Goal: Check status: Check status

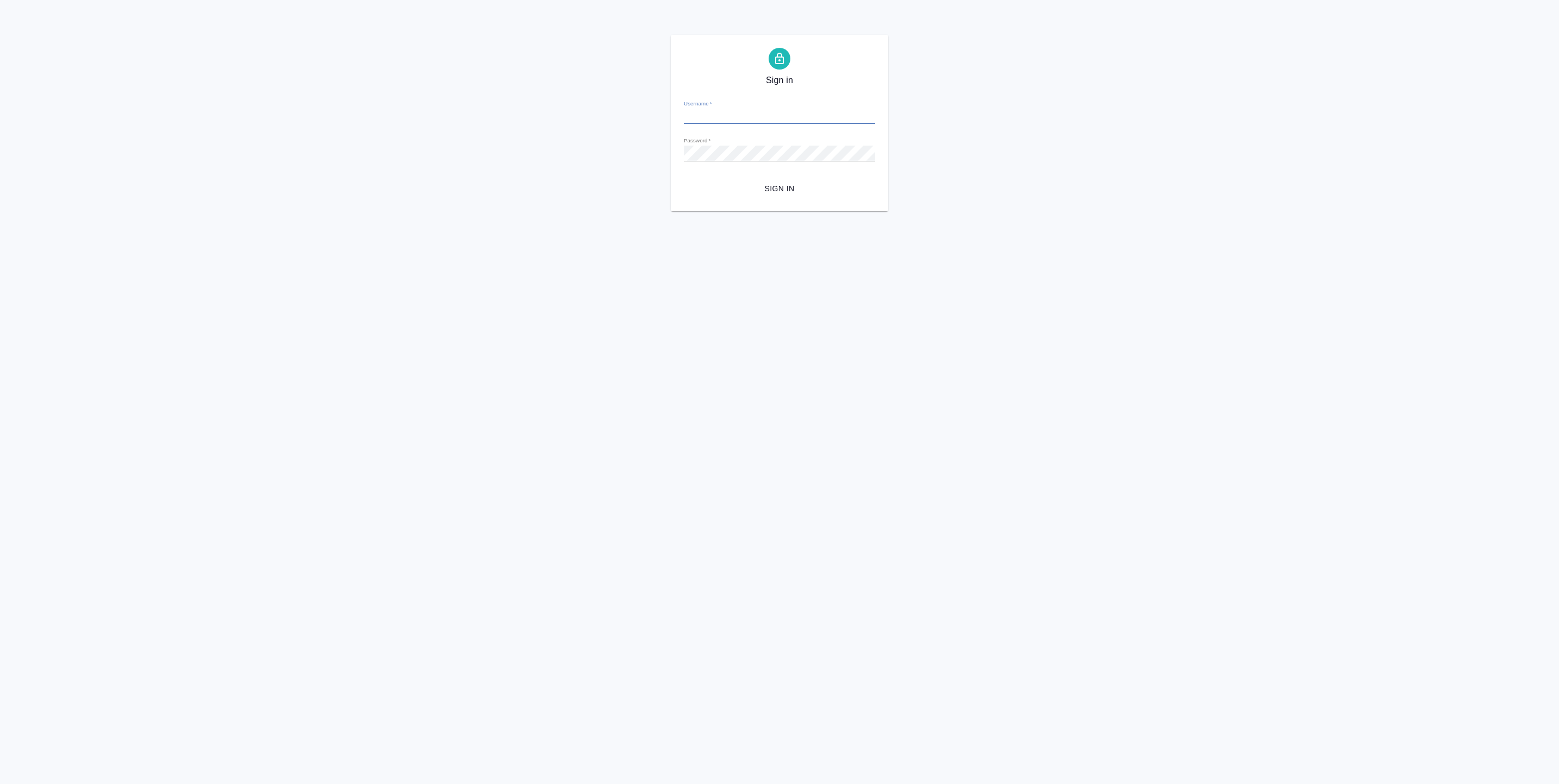
type input "[EMAIL_ADDRESS][DOMAIN_NAME]"
click at [764, 186] on span "Sign in" at bounding box center [780, 189] width 174 height 13
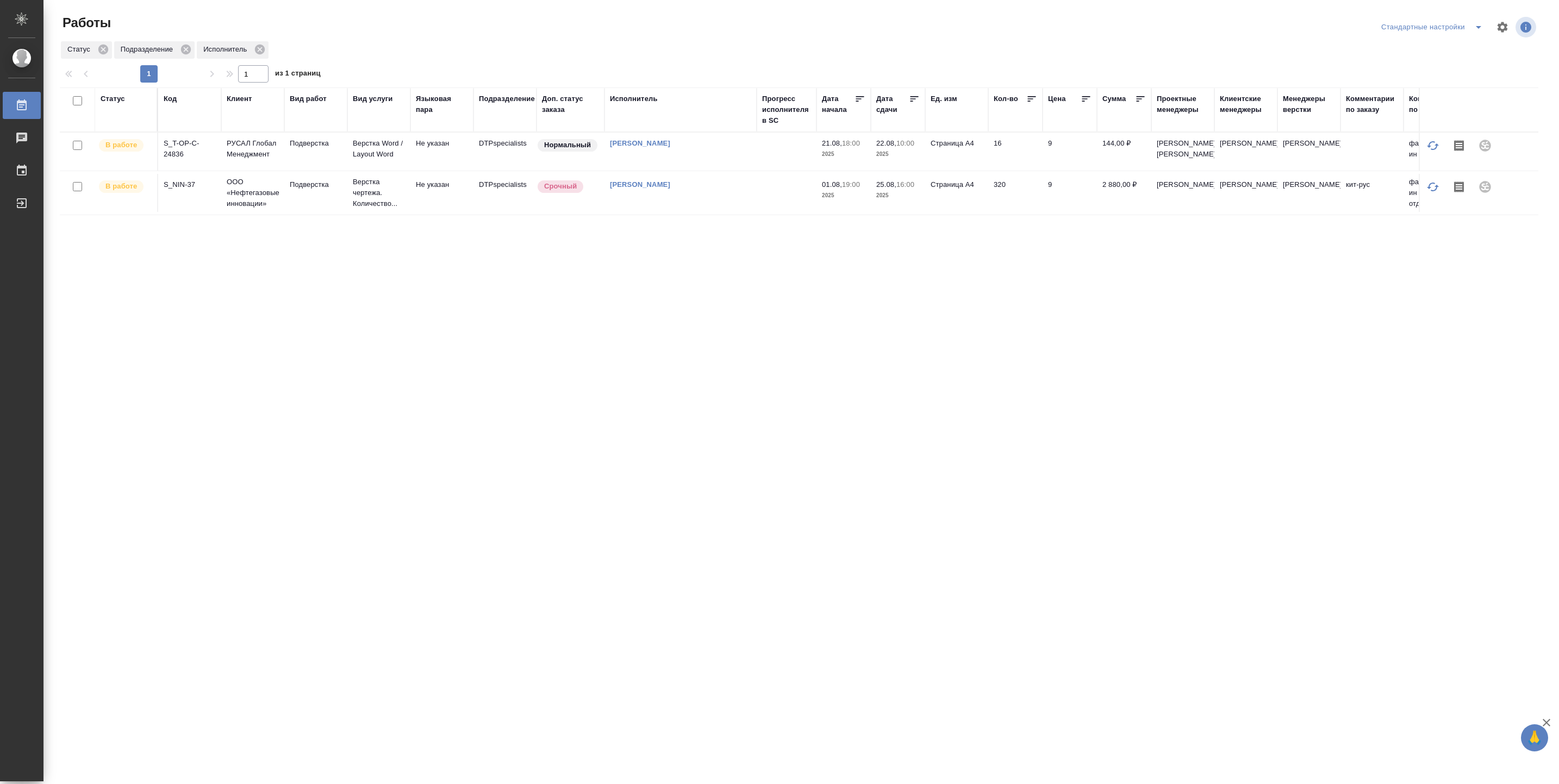
click at [758, 160] on td at bounding box center [786, 152] width 60 height 38
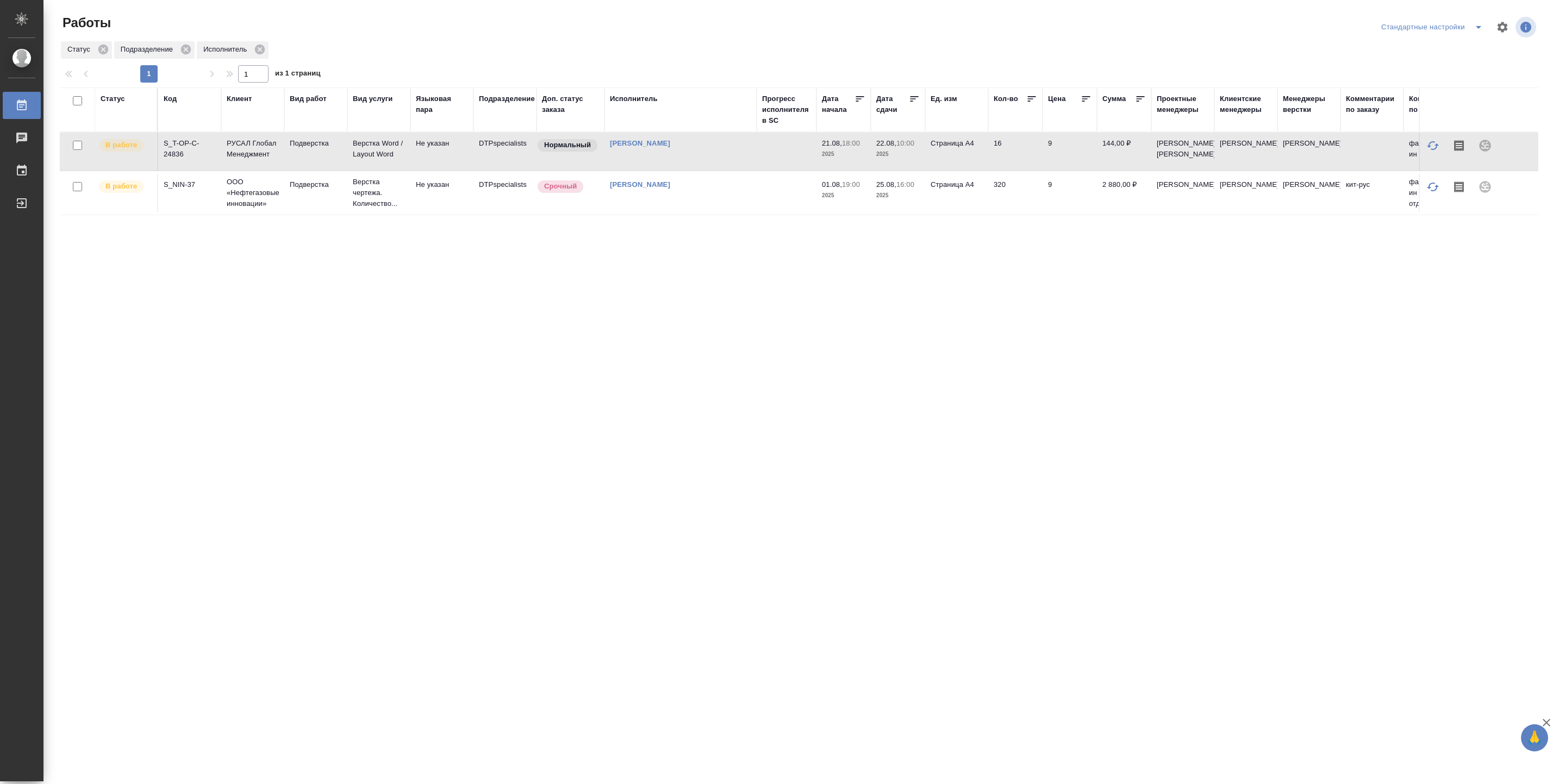
click at [758, 160] on td at bounding box center [786, 152] width 60 height 38
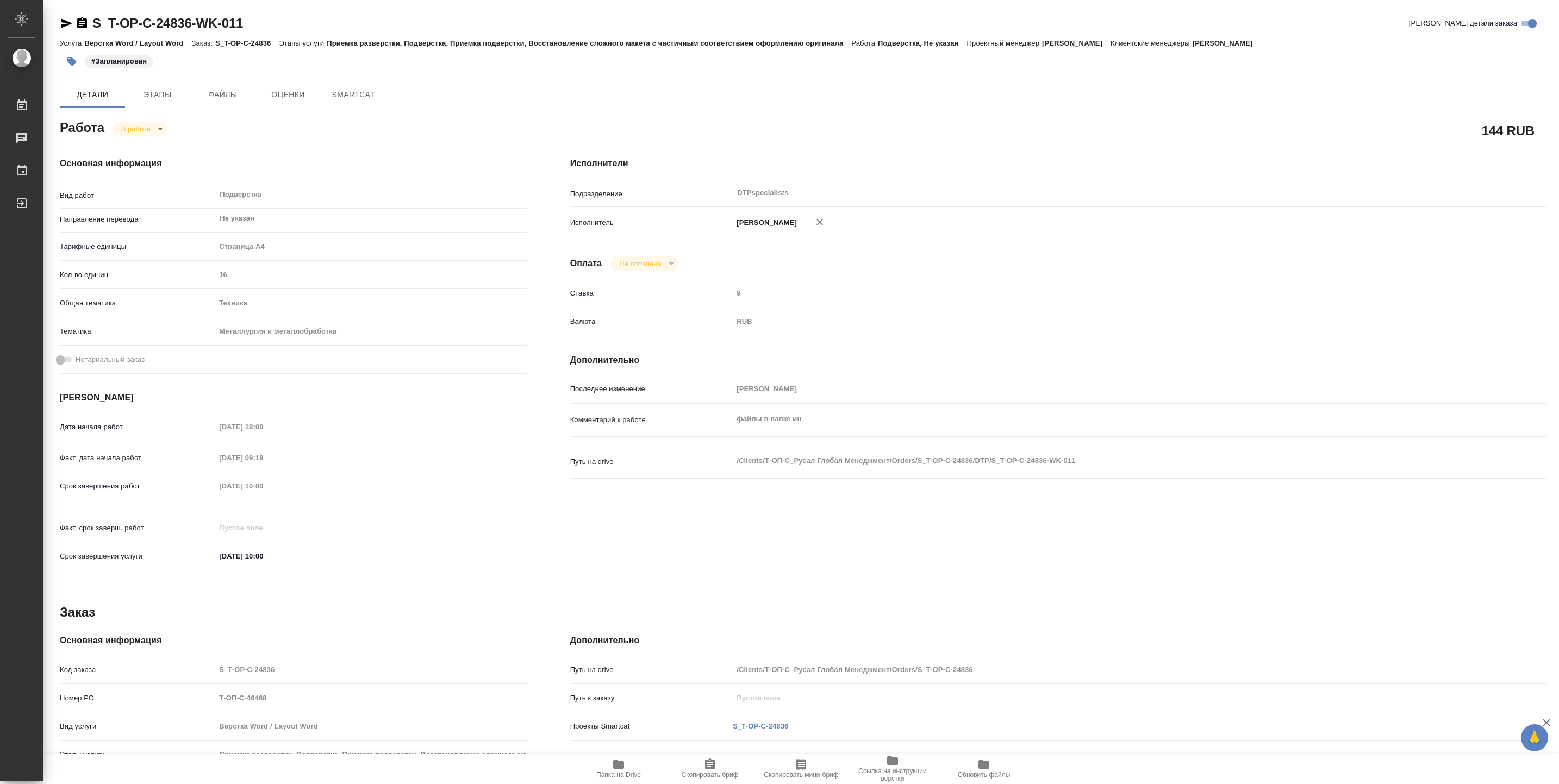
type textarea "x"
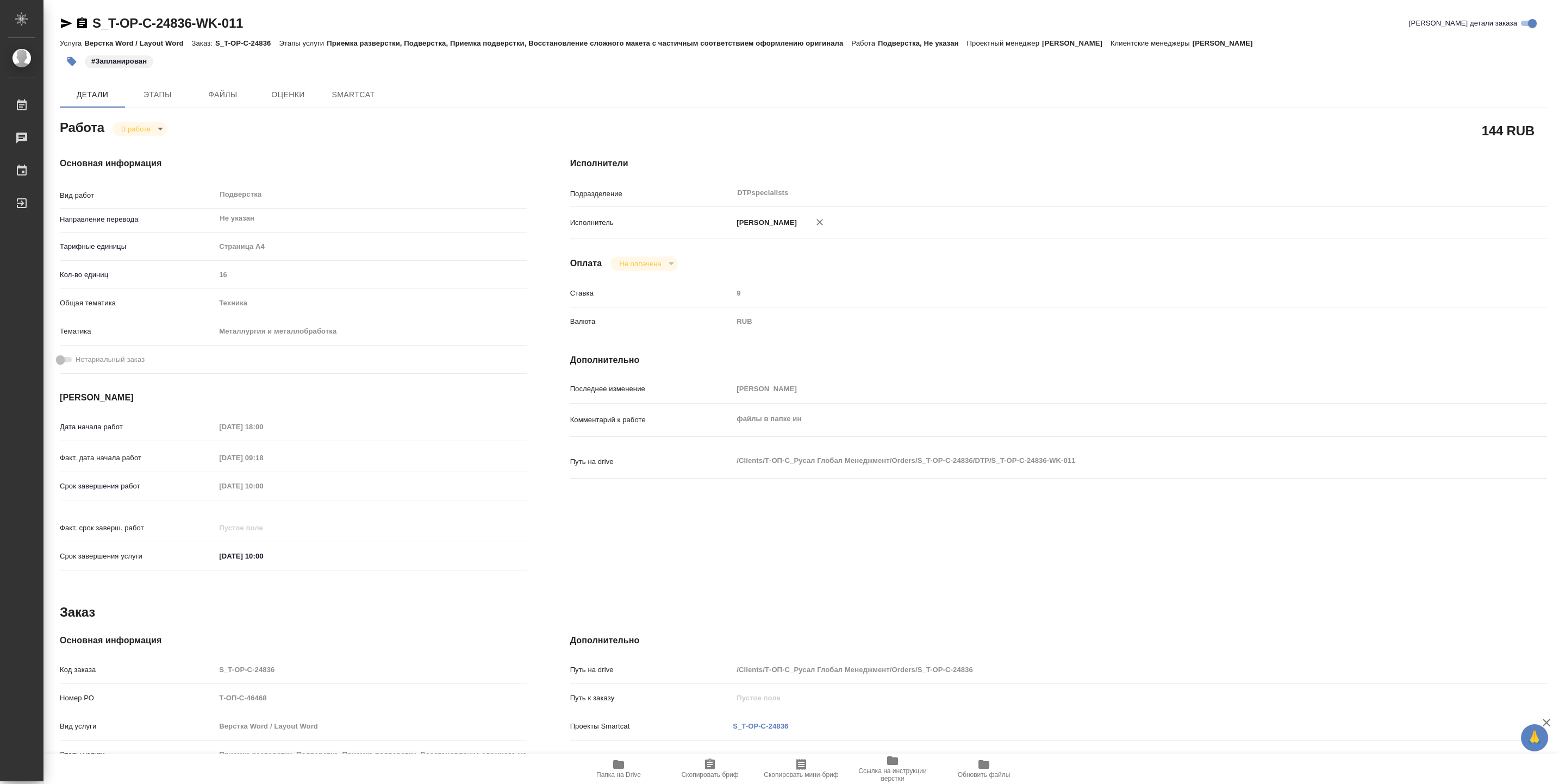
type textarea "x"
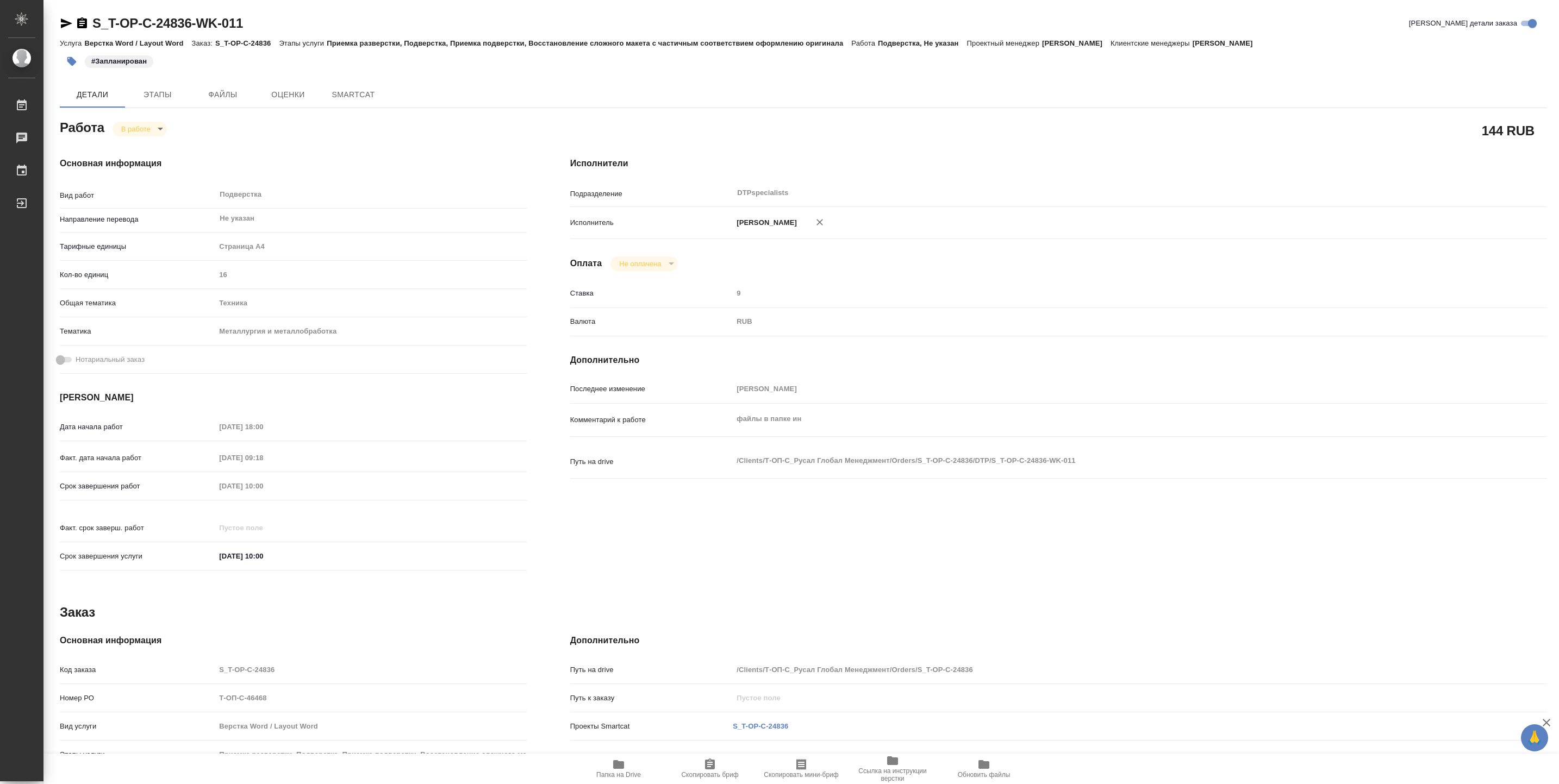
type textarea "x"
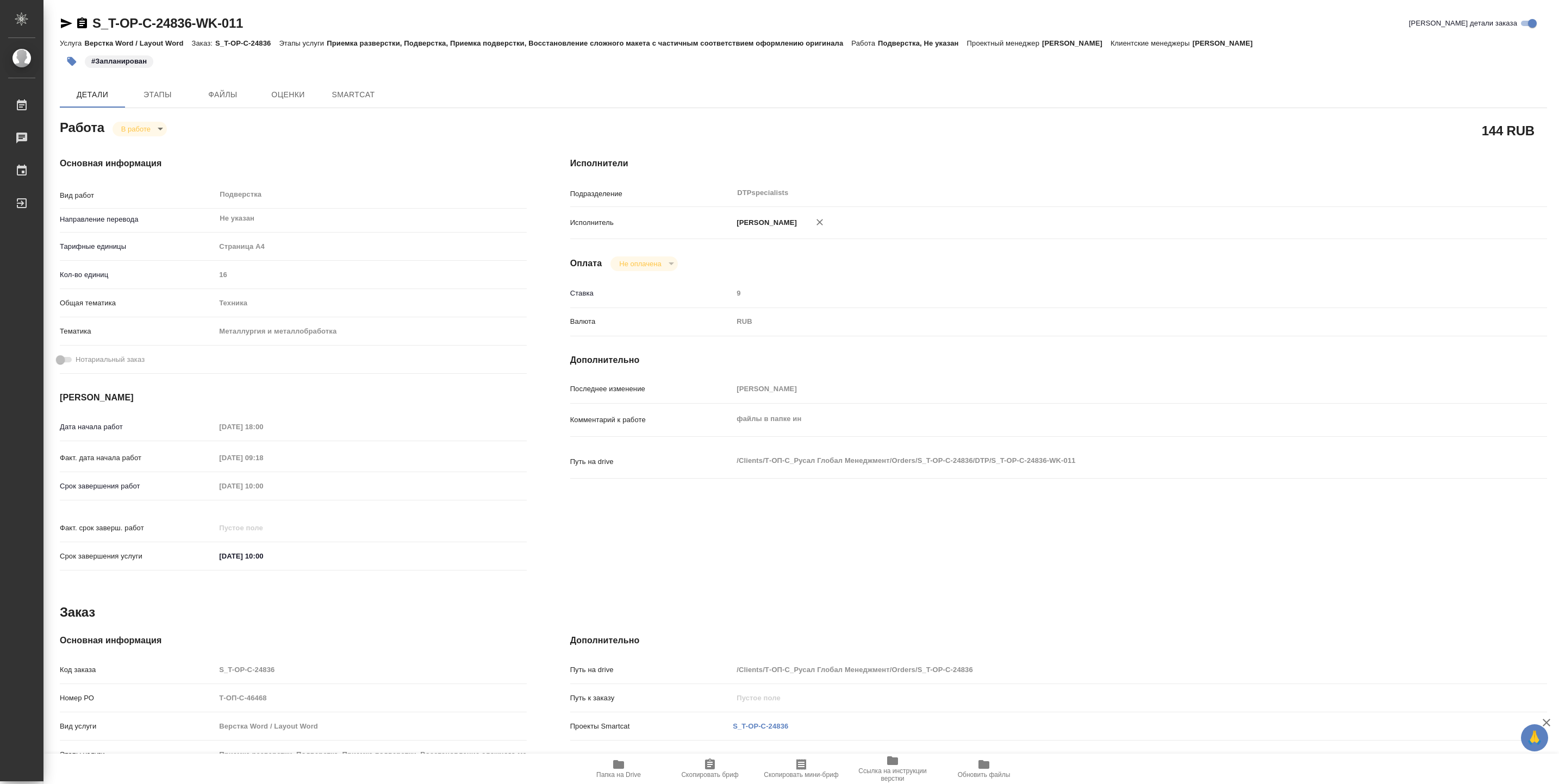
type textarea "x"
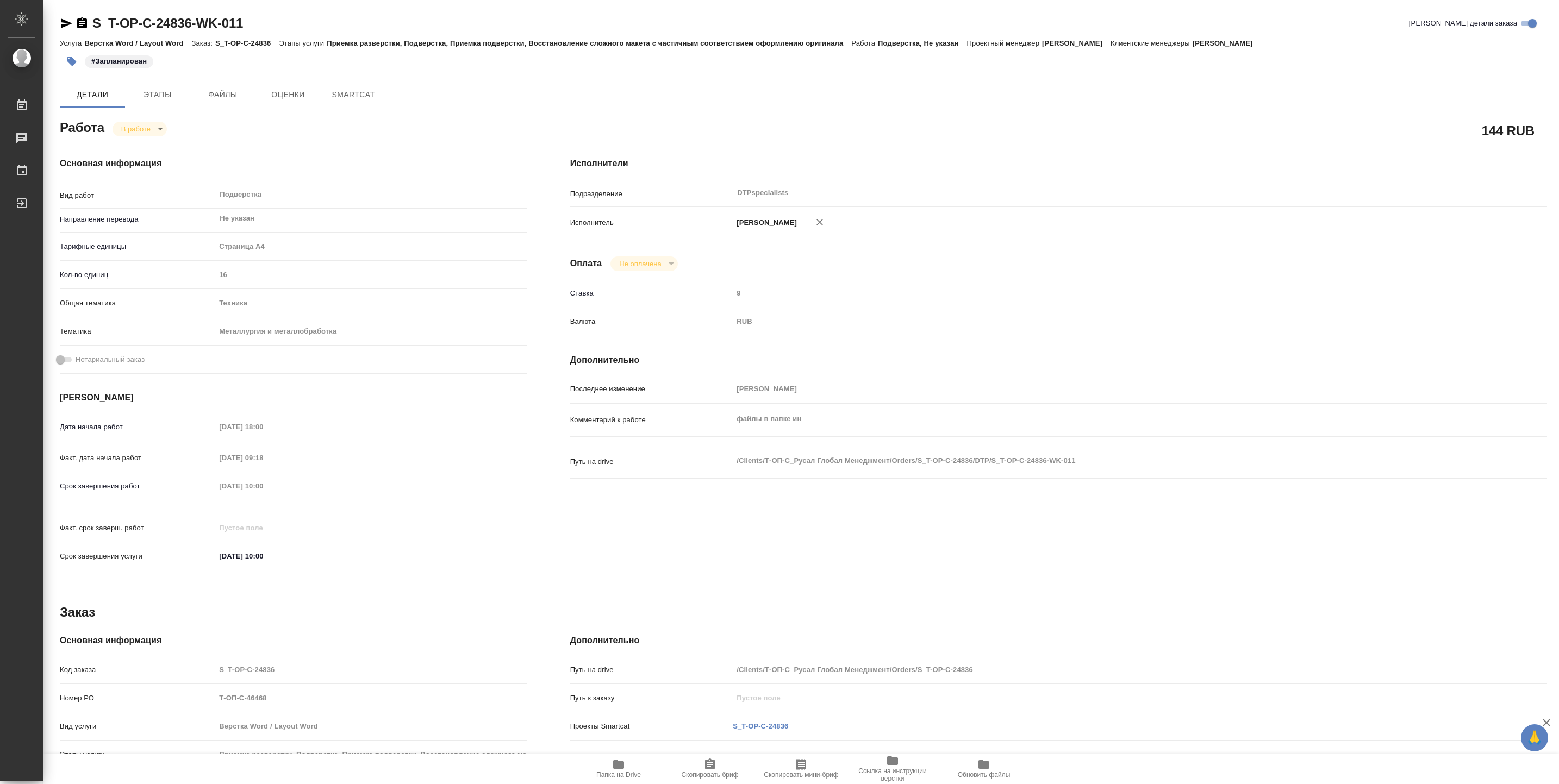
type textarea "x"
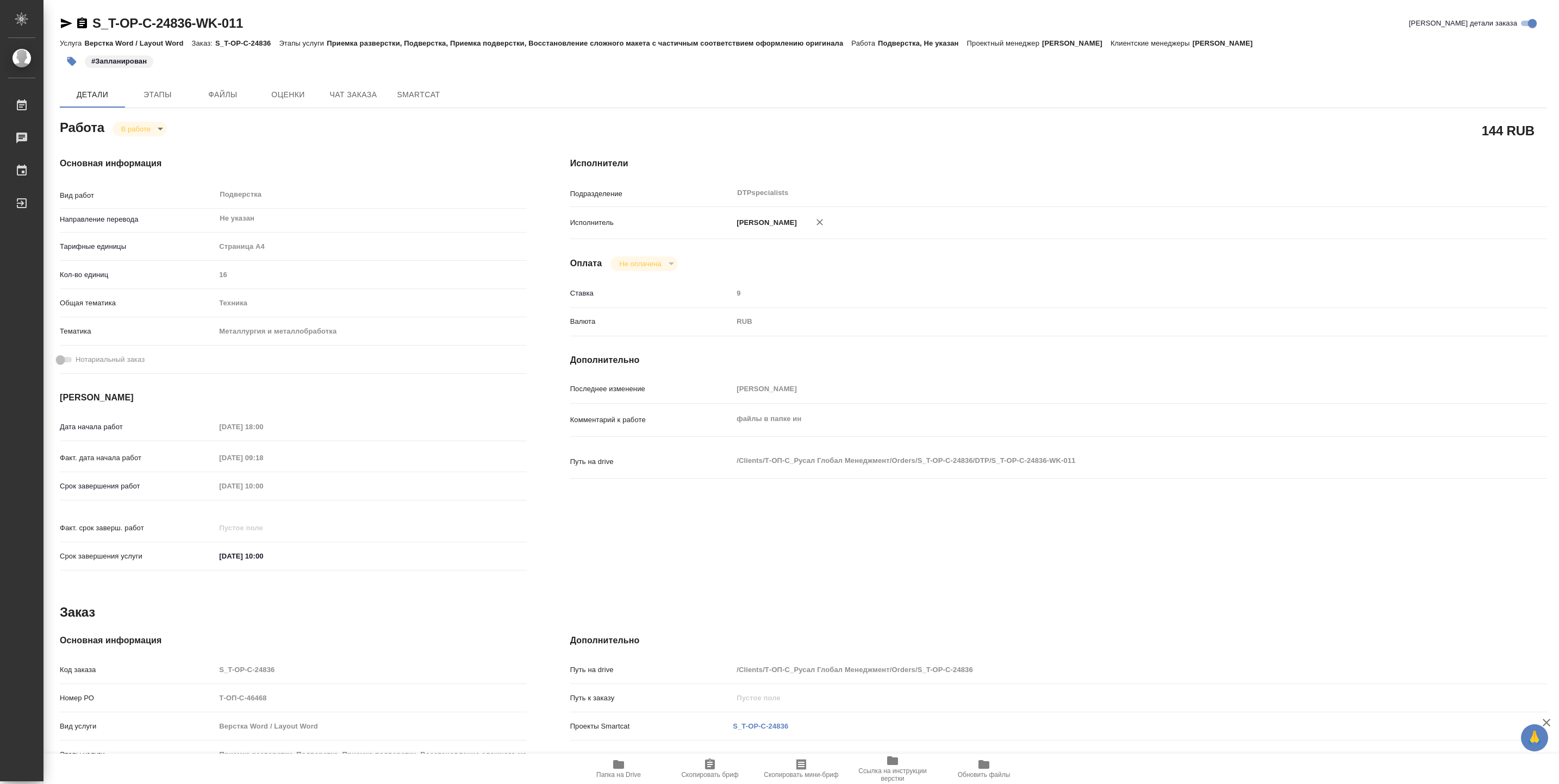
type textarea "x"
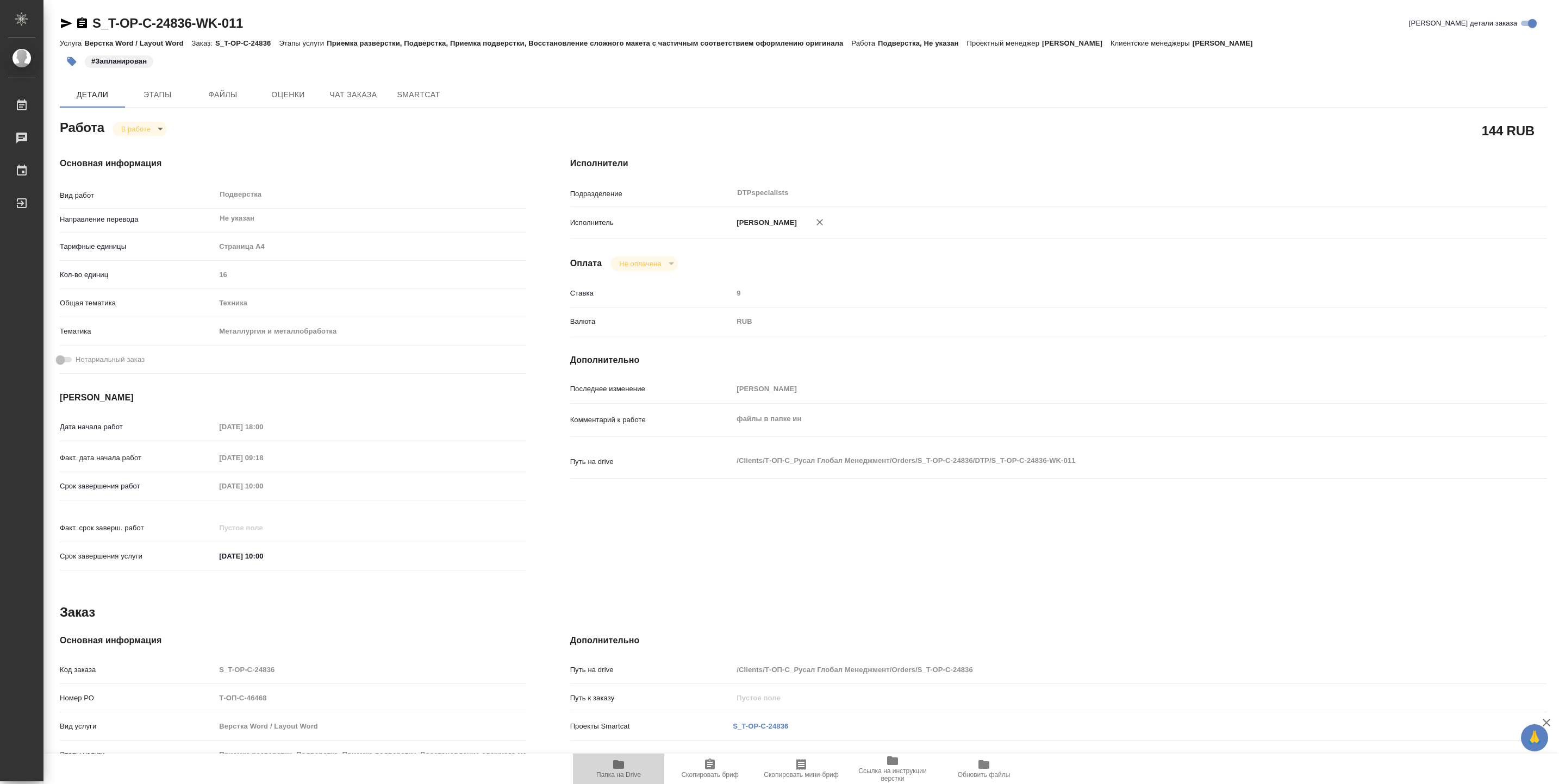
click at [622, 762] on icon "button" at bounding box center [618, 764] width 11 height 8
type textarea "x"
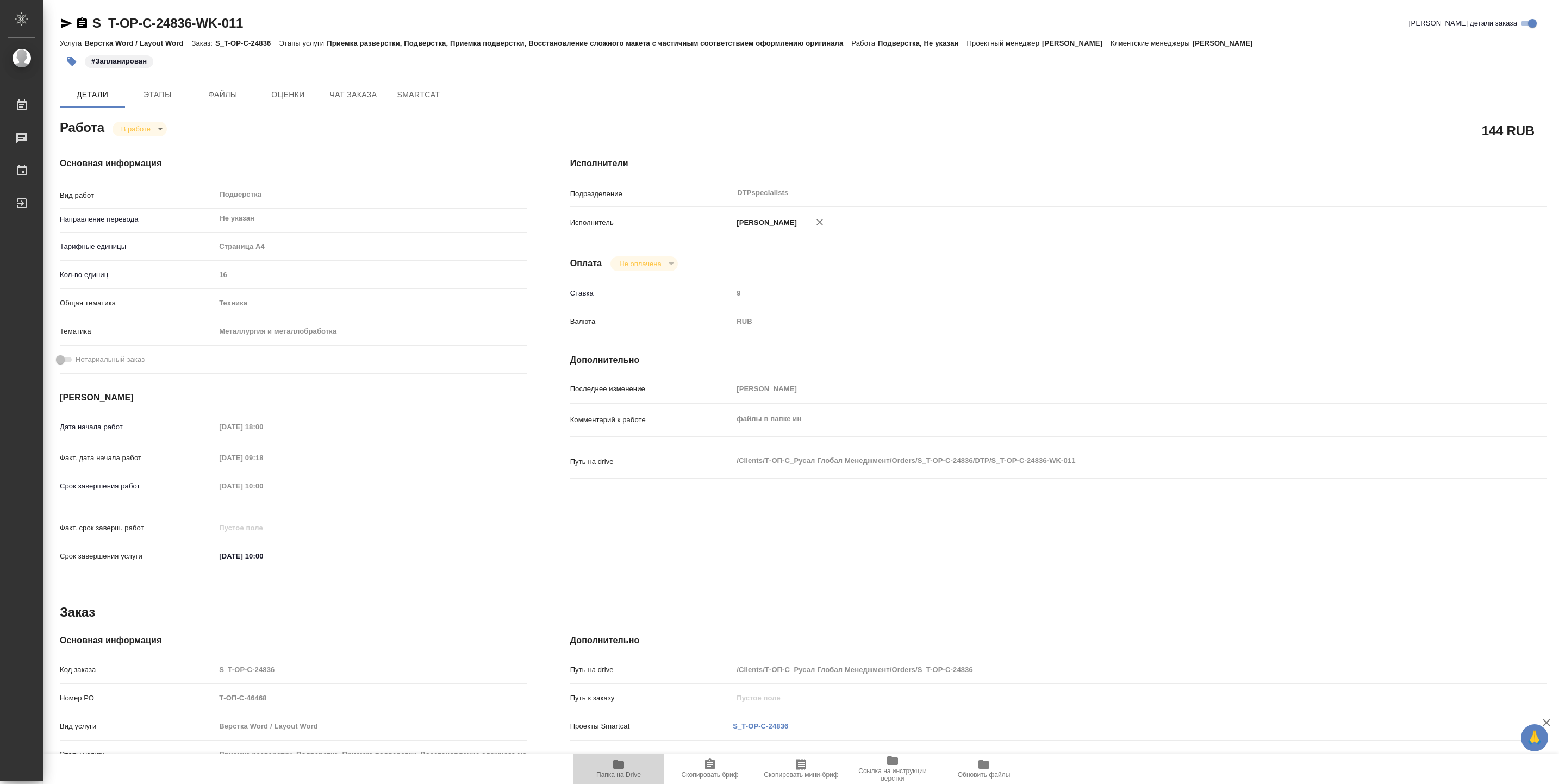
type textarea "x"
click at [143, 101] on span "Этапы" at bounding box center [158, 94] width 52 height 13
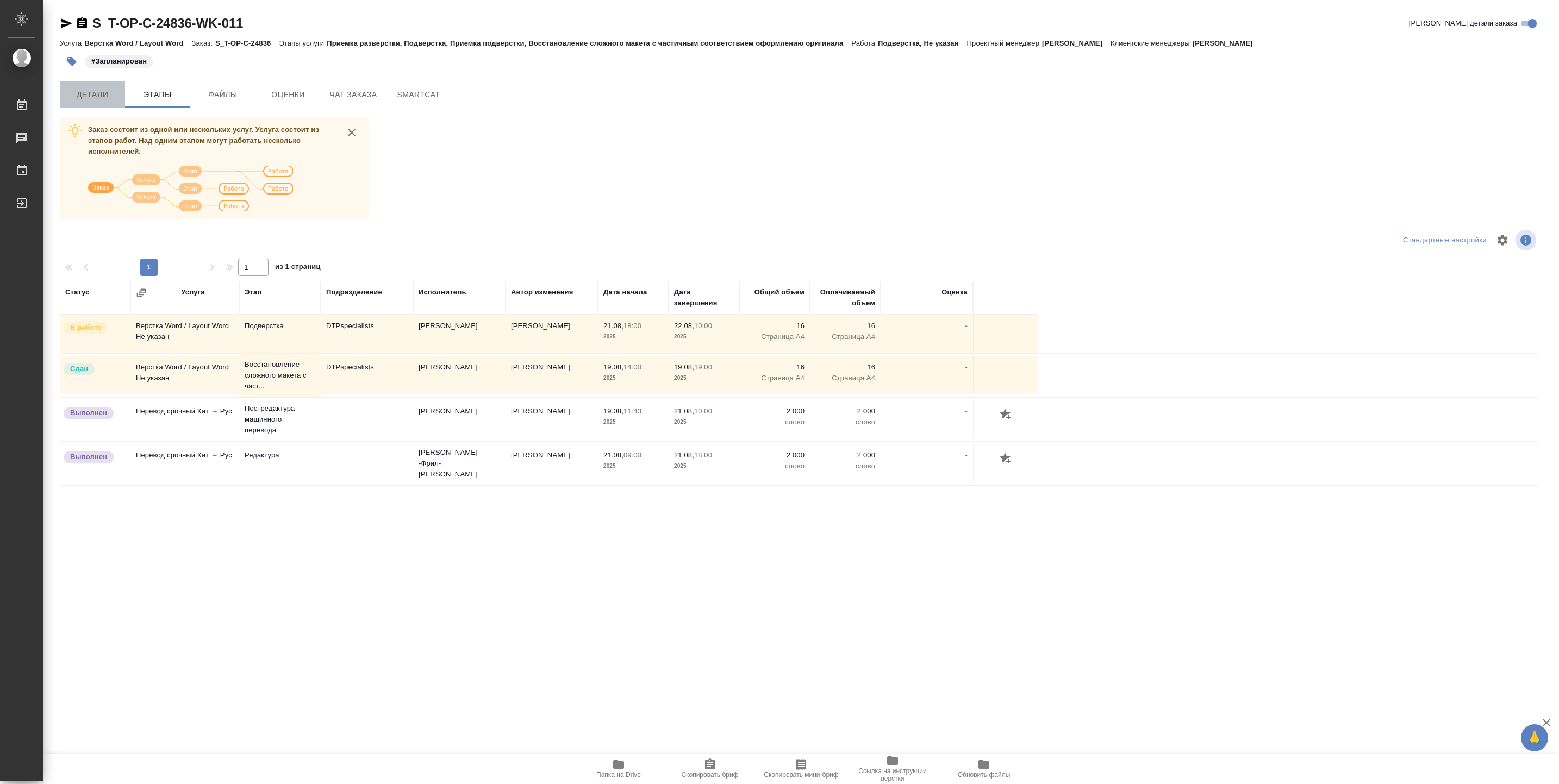
click at [100, 91] on span "Детали" at bounding box center [92, 94] width 52 height 13
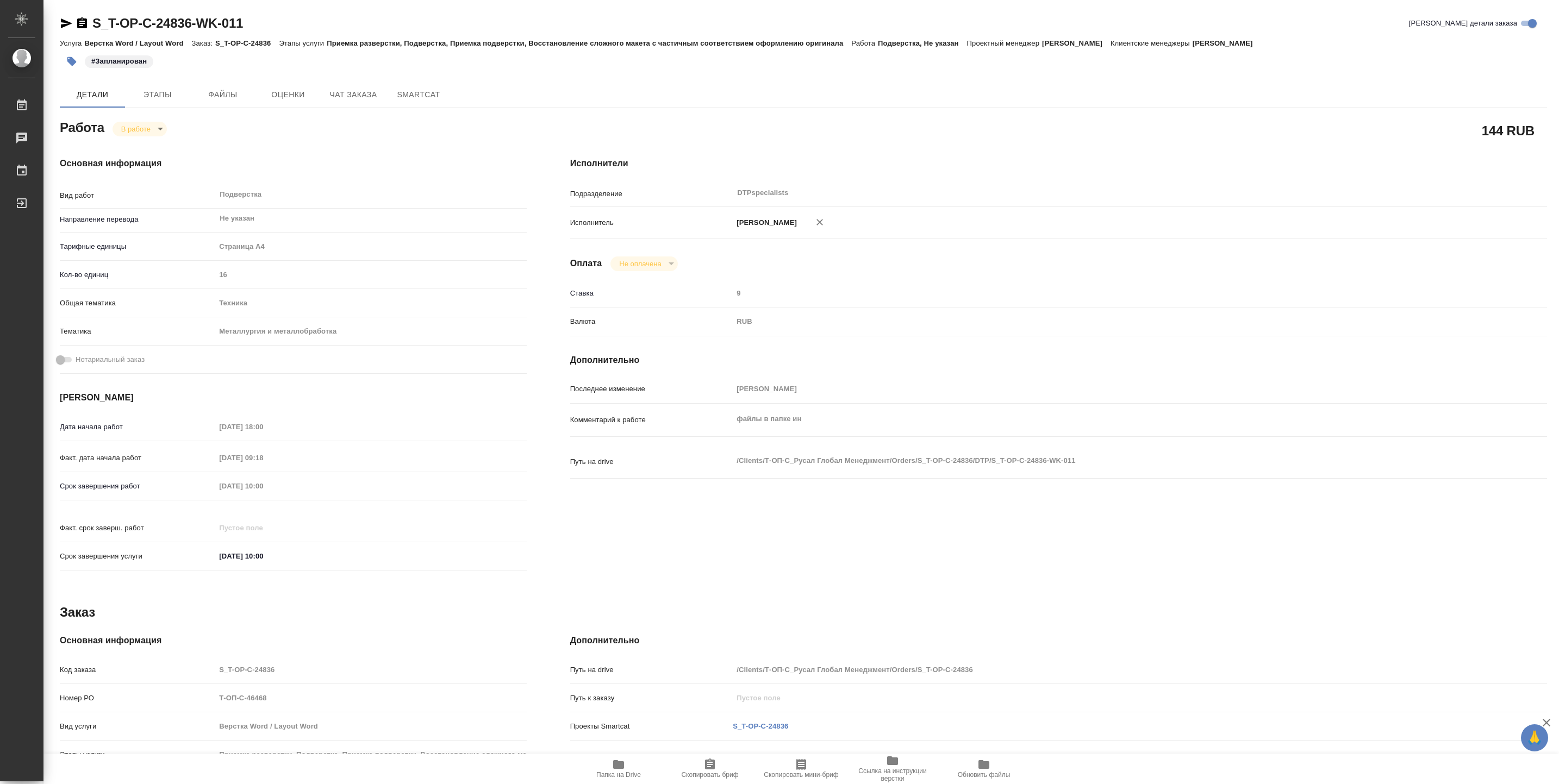
type textarea "x"
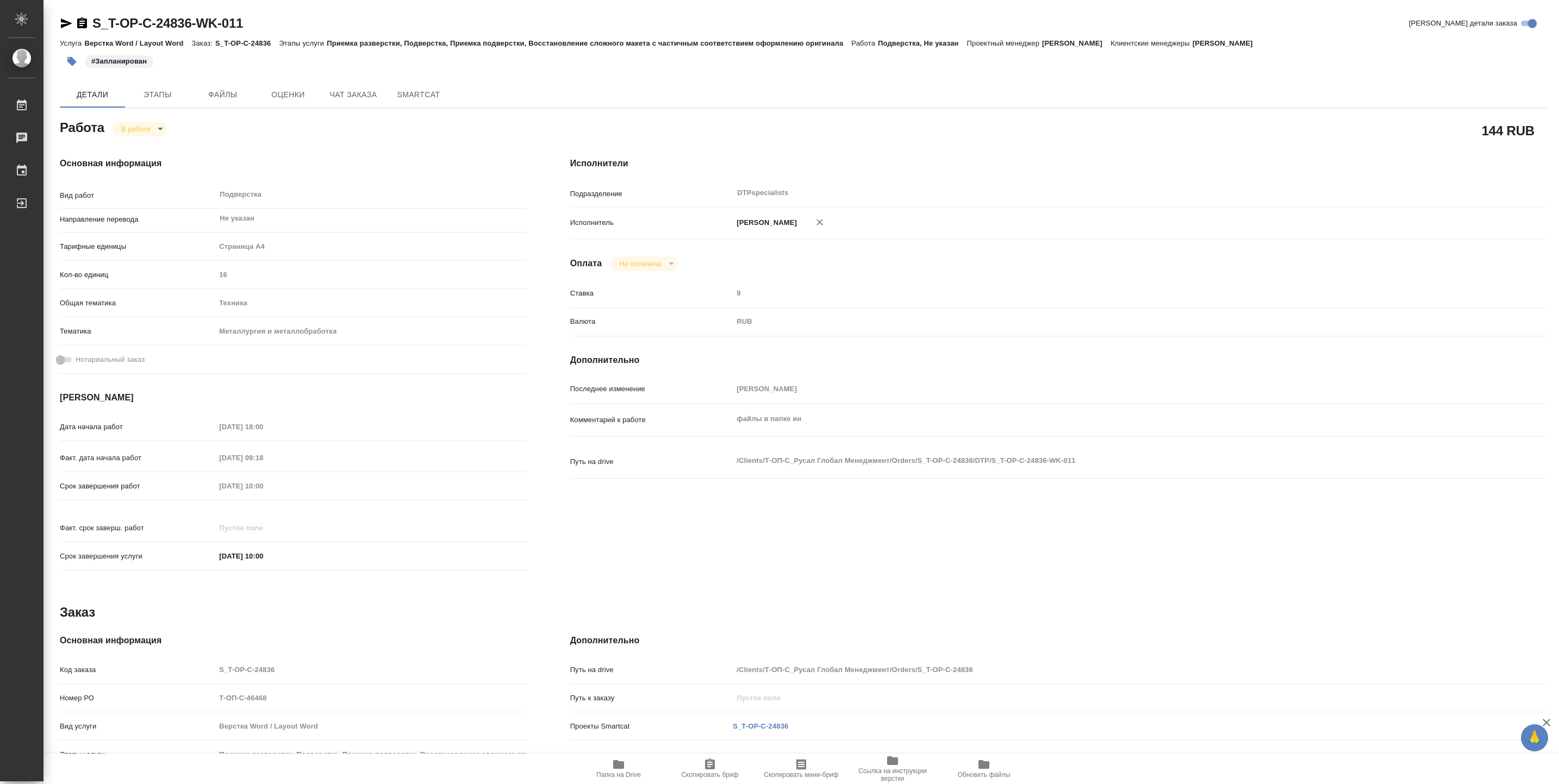
type textarea "x"
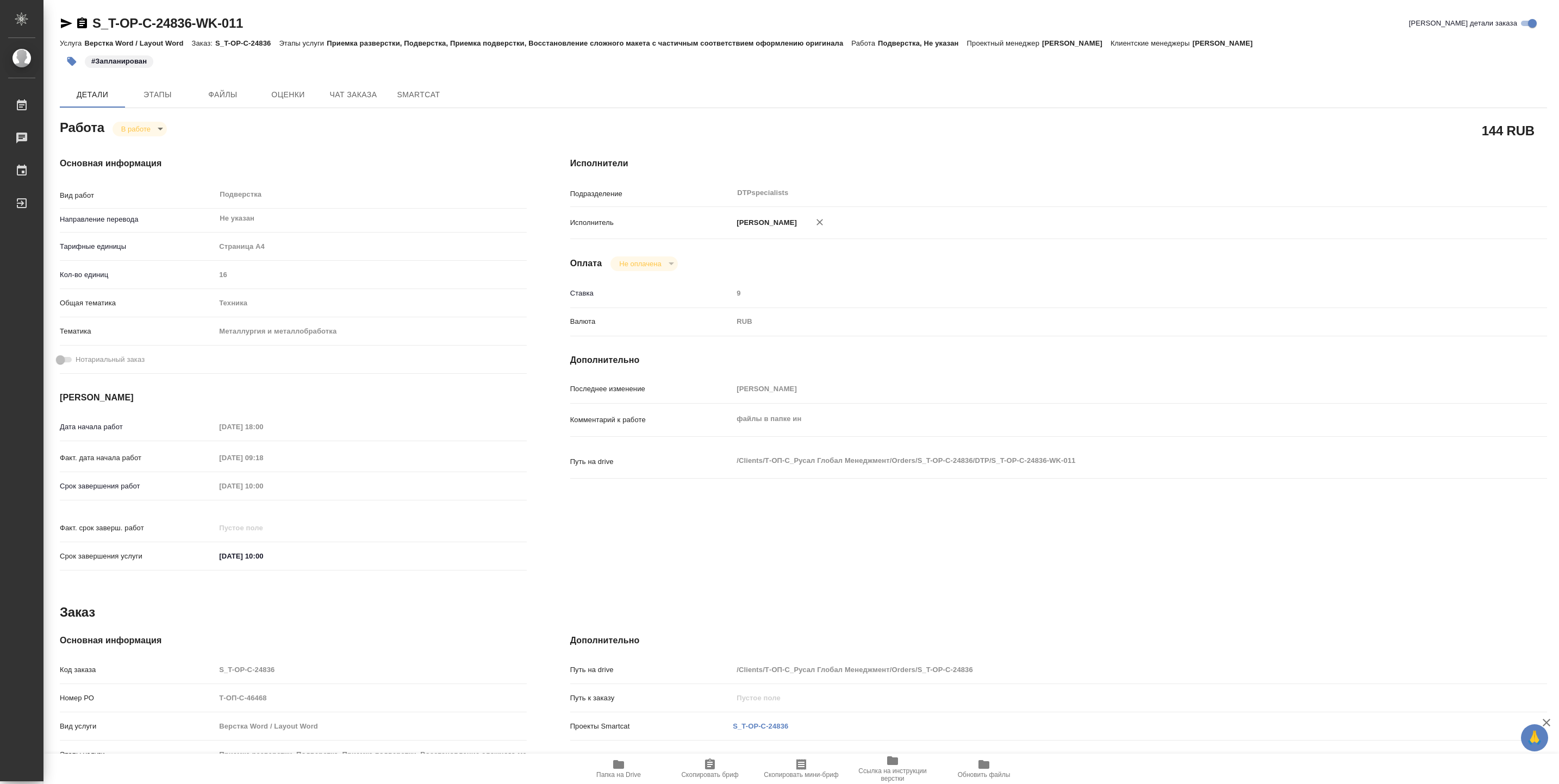
type textarea "x"
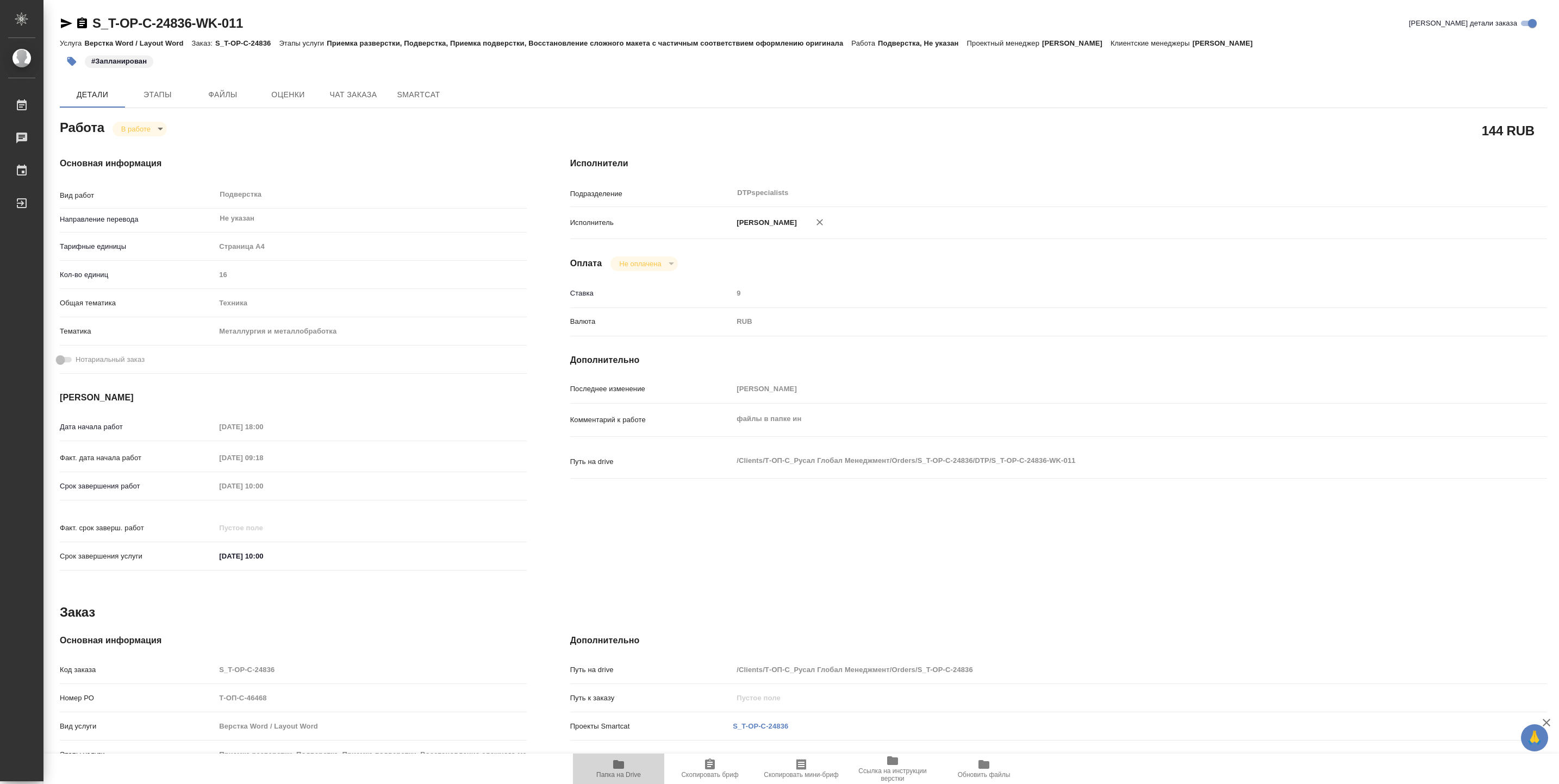
click at [617, 760] on icon "button" at bounding box center [618, 764] width 11 height 8
click at [147, 136] on body "🙏 .cls-1 fill:#fff; AWATERA Vasiutchenko Aleksandr Работы 0 Чаты График Выйти S…" at bounding box center [780, 392] width 1559 height 784
click at [158, 145] on button "Выполнен" at bounding box center [141, 147] width 40 height 12
type textarea "x"
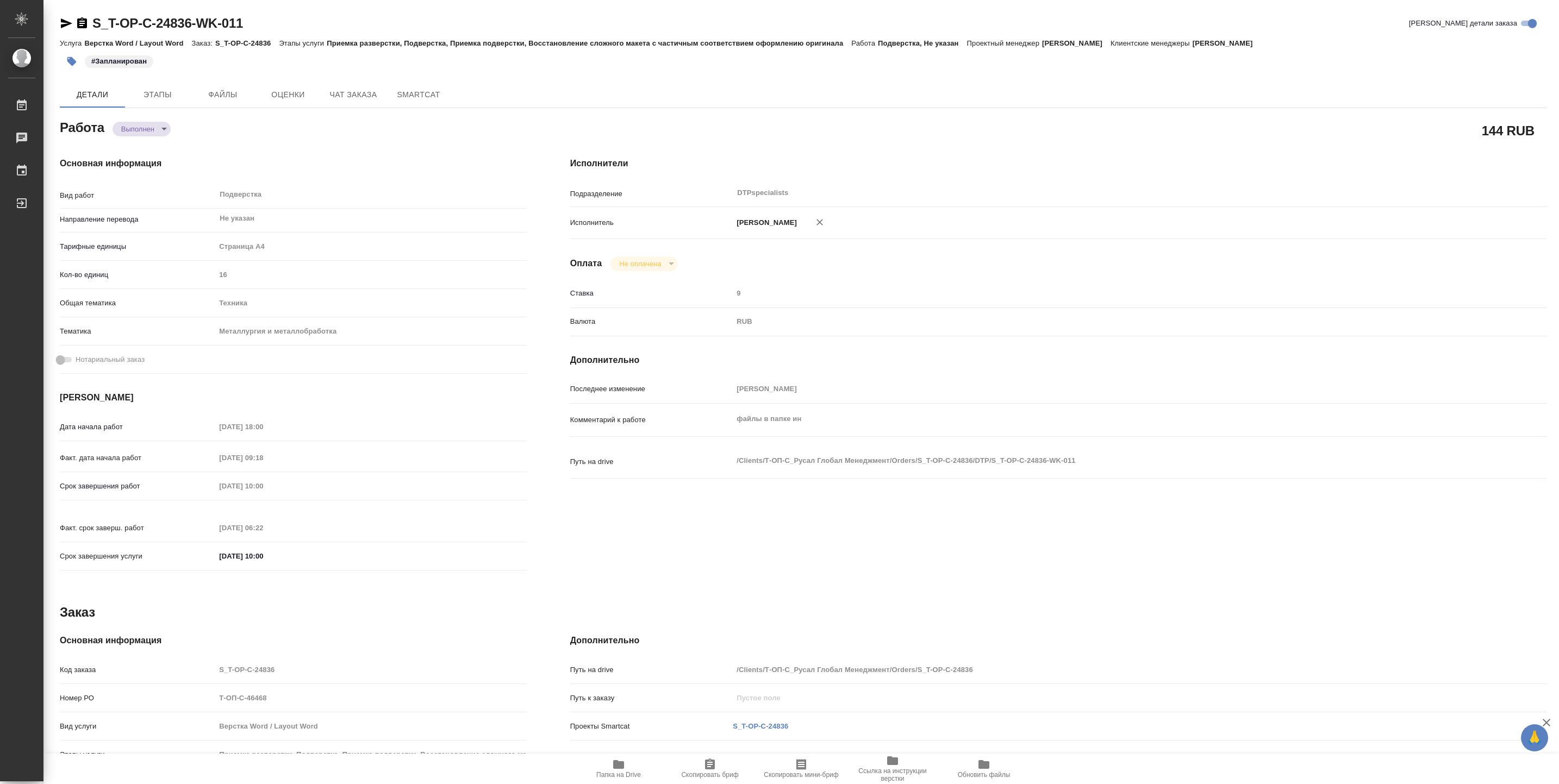
type textarea "x"
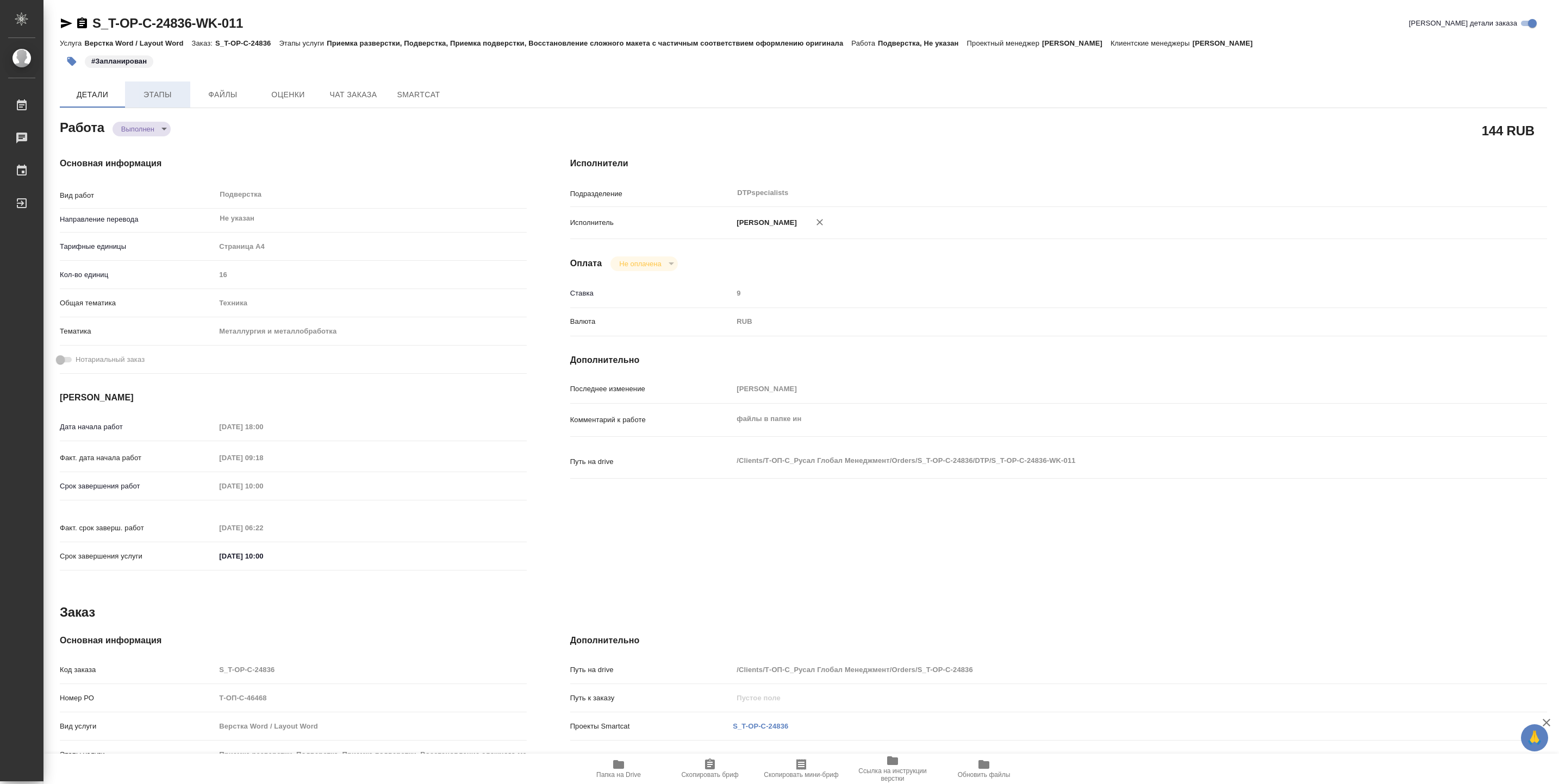
type textarea "x"
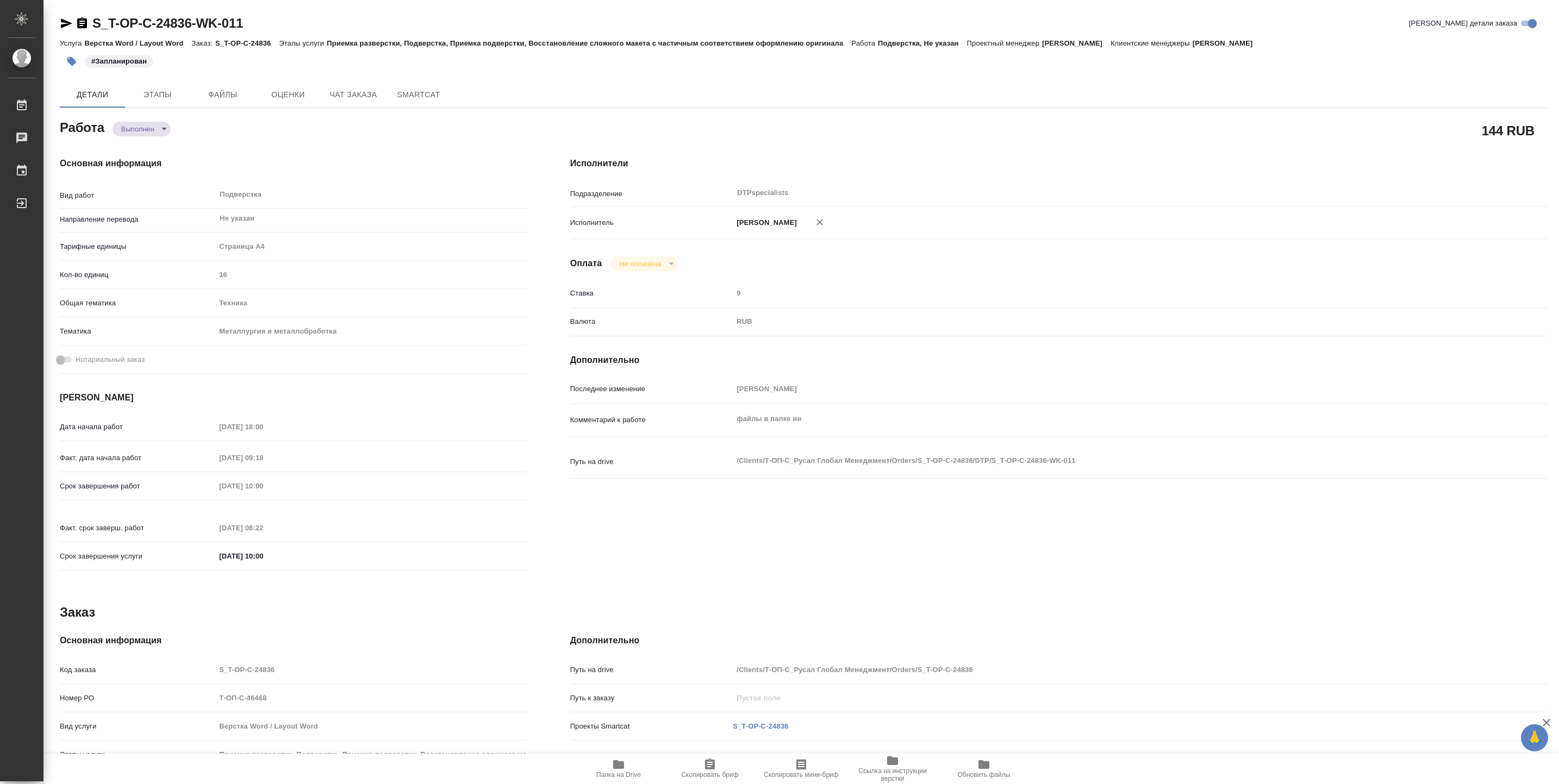
type textarea "x"
